Goal: Navigation & Orientation: Find specific page/section

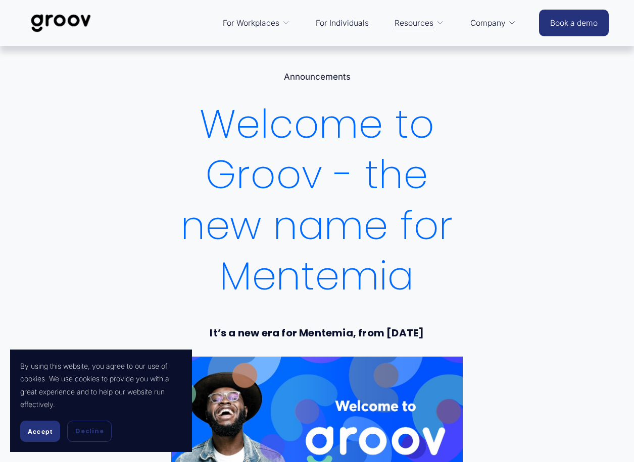
click at [76, 20] on img at bounding box center [60, 23] width 71 height 33
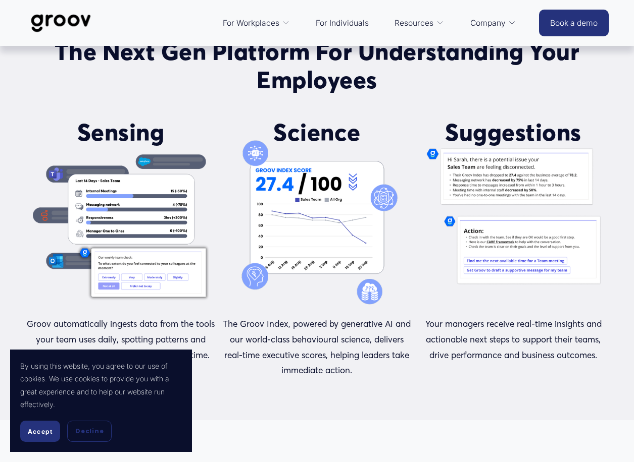
scroll to position [656, 0]
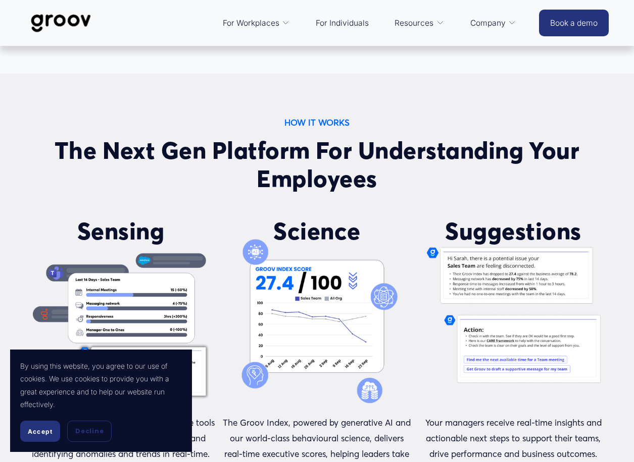
click at [347, 24] on link "For Individuals" at bounding box center [342, 23] width 63 height 24
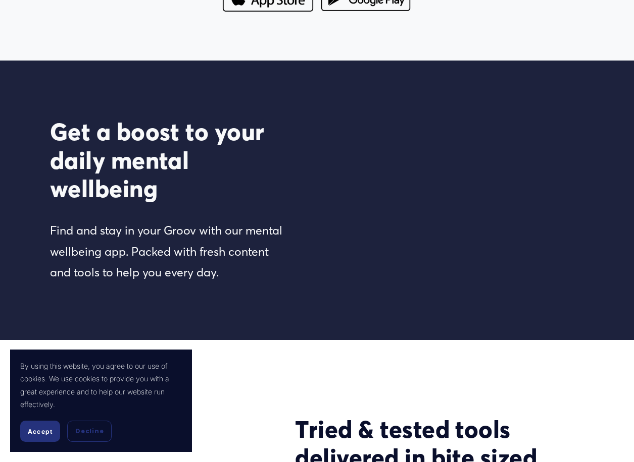
scroll to position [959, 0]
